Goal: Information Seeking & Learning: Compare options

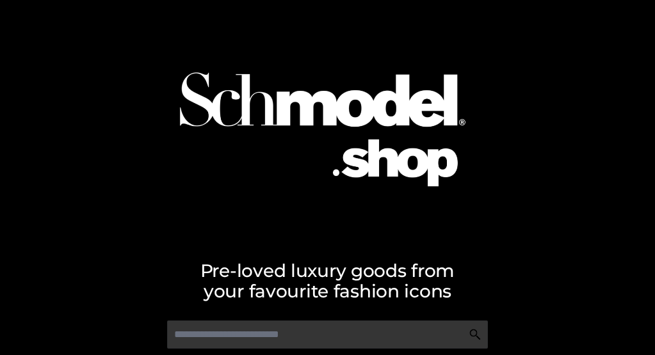
scroll to position [49, 0]
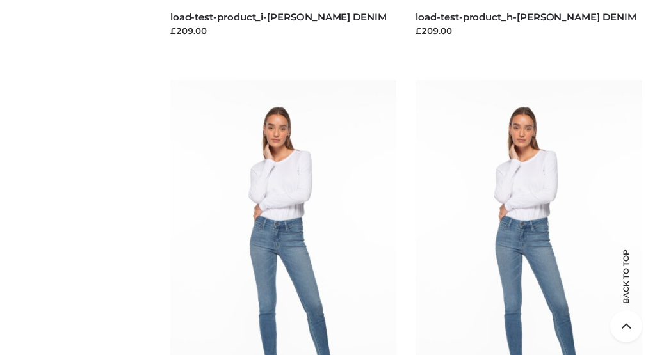
scroll to position [2255, 0]
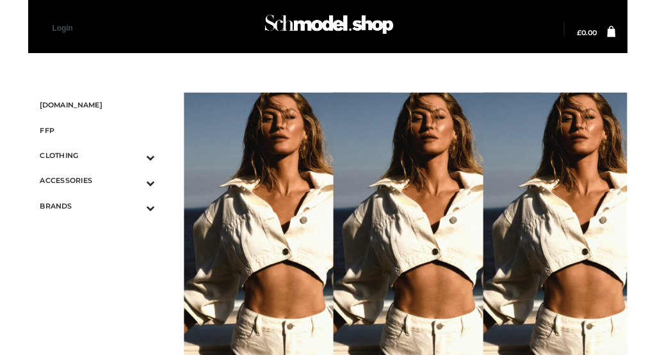
scroll to position [595, 0]
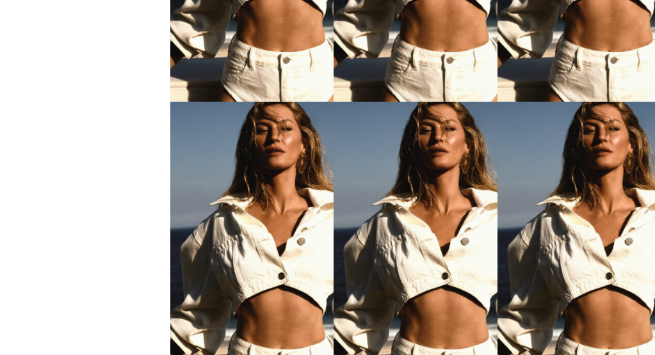
click at [243, 219] on img at bounding box center [283, 271] width 227 height 339
click at [567, 219] on img at bounding box center [610, 271] width 227 height 339
click at [405, 219] on img at bounding box center [446, 271] width 227 height 339
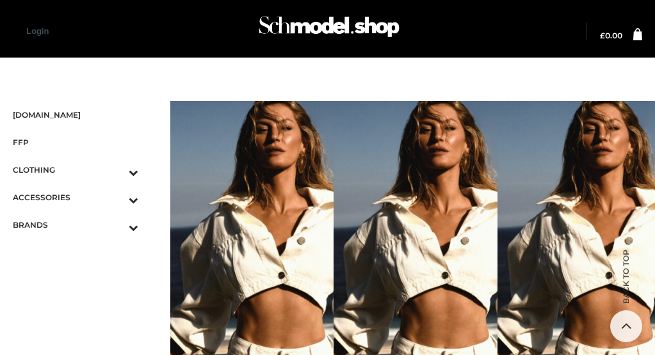
click at [567, 219] on img at bounding box center [610, 270] width 227 height 339
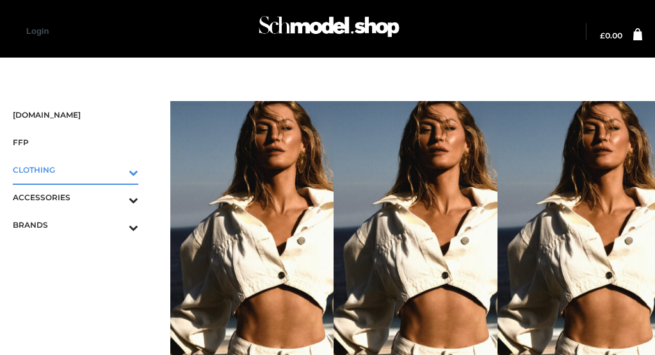
click at [117, 165] on icon "Toggle Submenu" at bounding box center [66, 172] width 143 height 15
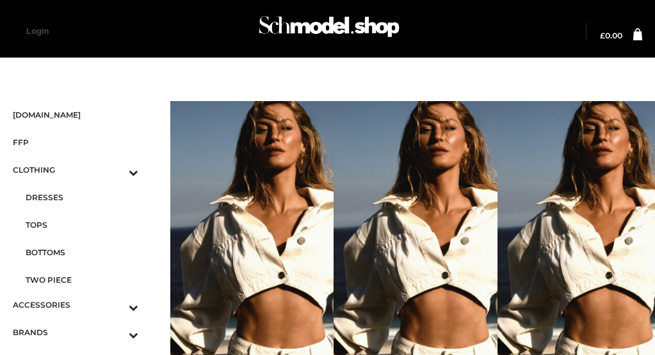
click at [84, 273] on span "TWO PIECE" at bounding box center [82, 280] width 113 height 15
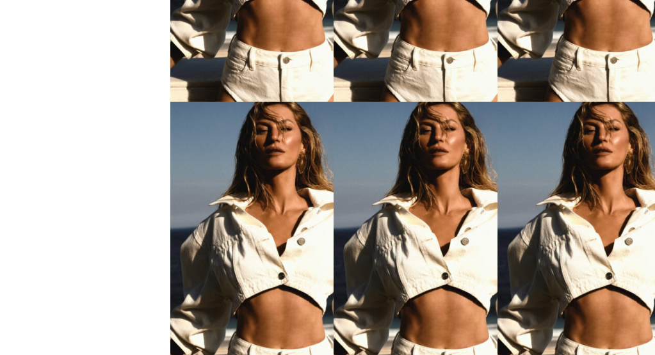
click at [405, 219] on img at bounding box center [446, 271] width 227 height 339
